Goal: Task Accomplishment & Management: Manage account settings

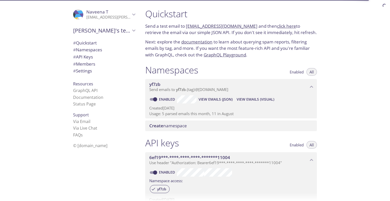
drag, startPoint x: 239, startPoint y: 112, endPoint x: 149, endPoint y: 114, distance: 90.0
click at [151, 113] on p "Usage: 5 parsed emails this month, 11 in August" at bounding box center [231, 113] width 164 height 5
drag, startPoint x: 147, startPoint y: 113, endPoint x: 229, endPoint y: 109, distance: 81.5
click at [231, 106] on div "Enabled View Emails (JSON) View Emails (Visual) Created 27 Aug 2025 Usage: 5 pa…" at bounding box center [231, 107] width 172 height 24
click at [189, 116] on p "Usage: 5 parsed emails this month, 11 in August" at bounding box center [231, 113] width 164 height 5
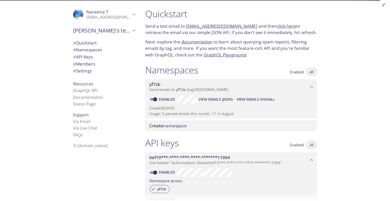
click at [189, 116] on p "Usage: 5 parsed emails this month, 11 in August" at bounding box center [231, 113] width 164 height 5
click at [232, 113] on p "Usage: 5 parsed emails this month, 11 in August" at bounding box center [231, 113] width 164 height 5
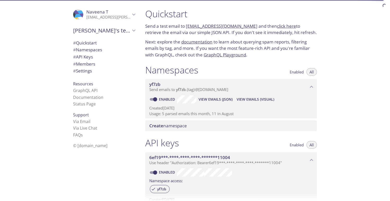
click at [178, 111] on p "Created [DATE]" at bounding box center [231, 108] width 164 height 5
click at [177, 111] on p "Created [DATE]" at bounding box center [231, 108] width 164 height 5
click at [225, 113] on p "Usage: 5 parsed emails this month, 11 in August" at bounding box center [231, 113] width 164 height 5
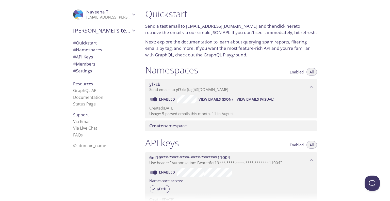
drag, startPoint x: 103, startPoint y: 14, endPoint x: 106, endPoint y: 21, distance: 7.2
click at [103, 14] on span "[PERSON_NAME]" at bounding box center [97, 12] width 22 height 6
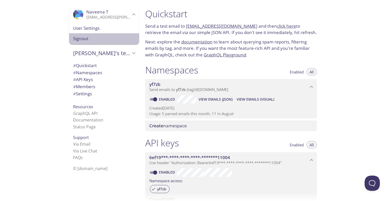
click at [89, 36] on span "Signout" at bounding box center [104, 38] width 62 height 7
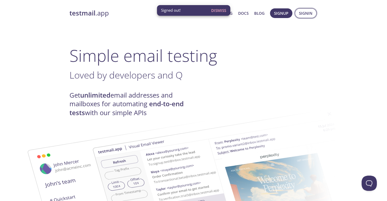
click at [305, 12] on span "Signin" at bounding box center [305, 13] width 13 height 7
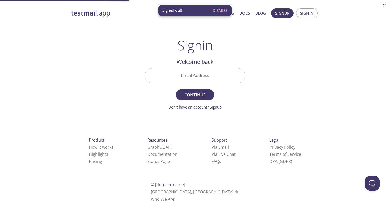
click at [193, 82] on input "Email Address" at bounding box center [195, 75] width 100 height 14
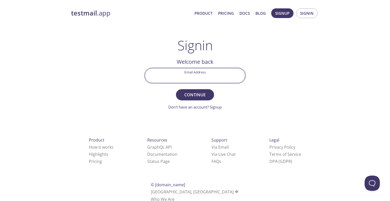
type input "[EMAIL_ADDRESS][DOMAIN_NAME]"
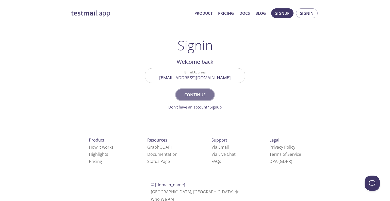
click at [199, 96] on span "Continue" at bounding box center [195, 94] width 27 height 7
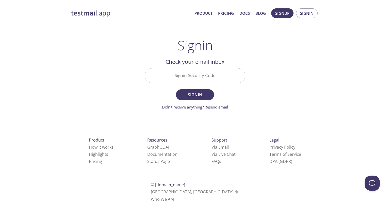
click at [234, 71] on input "Signin Security Code" at bounding box center [195, 75] width 100 height 14
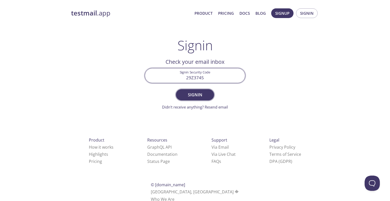
type input "29Z3745"
click at [199, 96] on span "Signin" at bounding box center [195, 94] width 27 height 7
